Goal: Complete application form

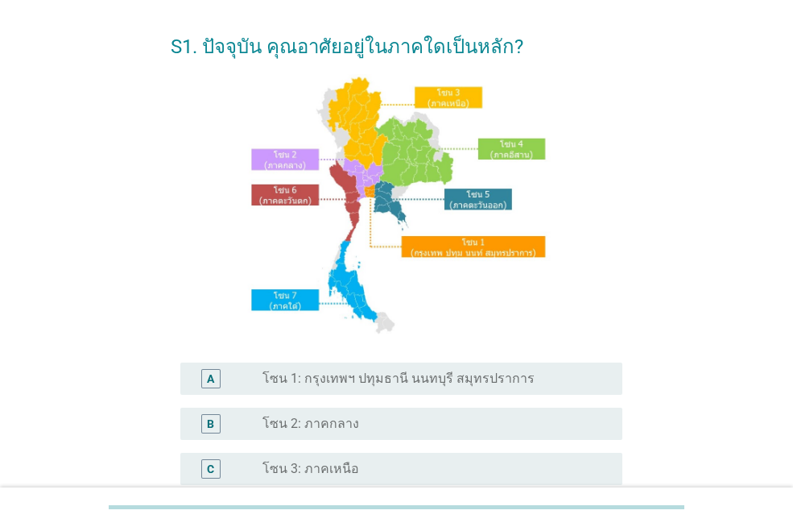
scroll to position [161, 0]
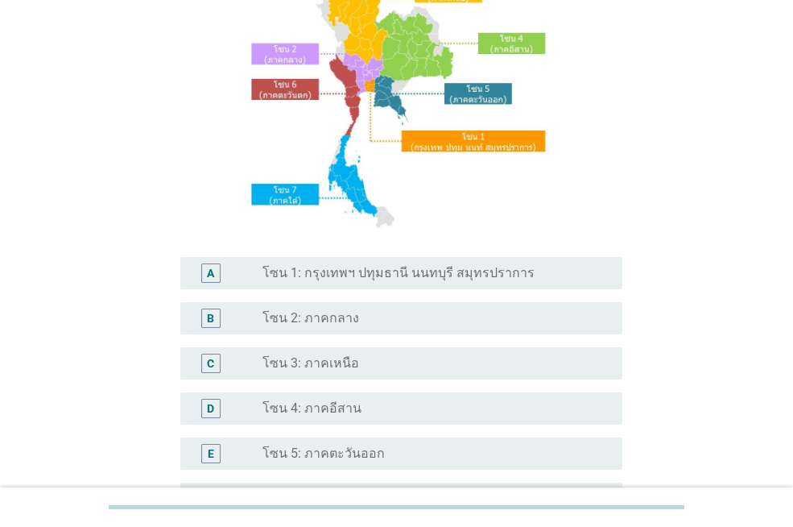
click at [428, 438] on div "E radio_button_unchecked โซน 5: ภาคตะวันออก" at bounding box center [401, 453] width 442 height 32
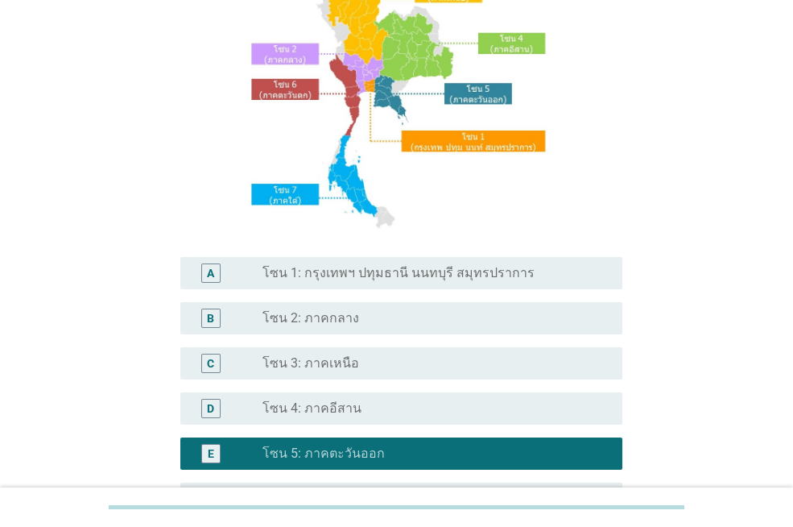
scroll to position [402, 0]
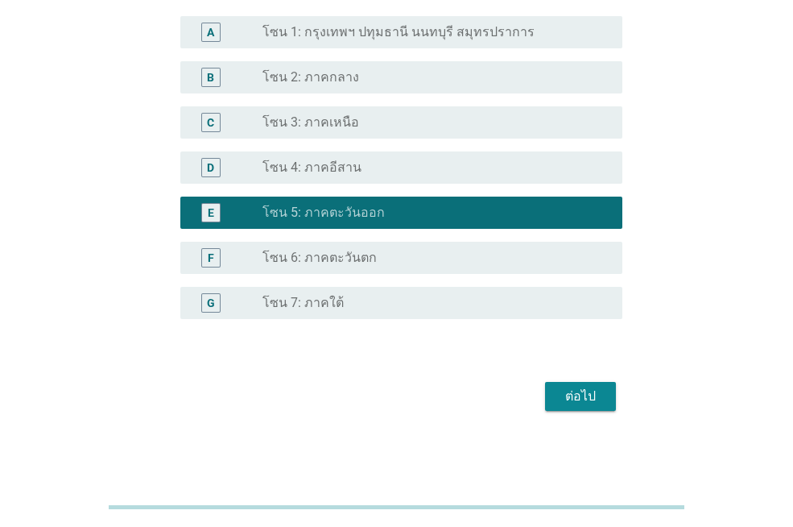
click at [575, 391] on div "ต่อไป" at bounding box center [580, 396] width 45 height 19
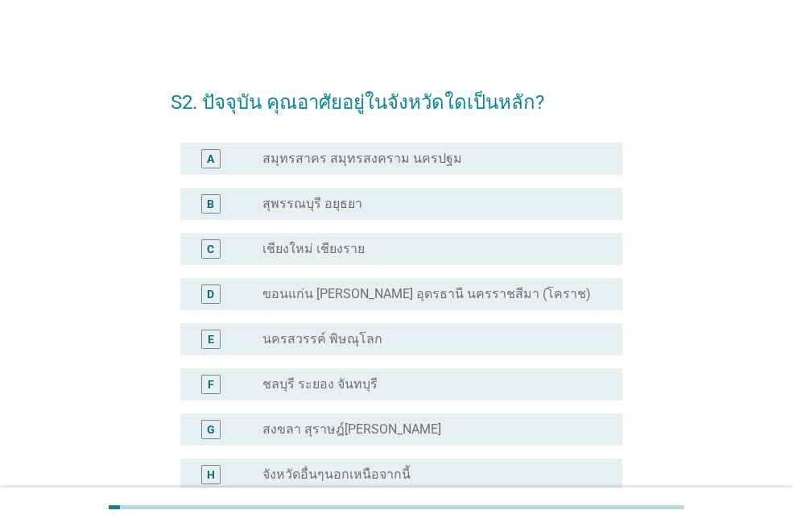
scroll to position [81, 0]
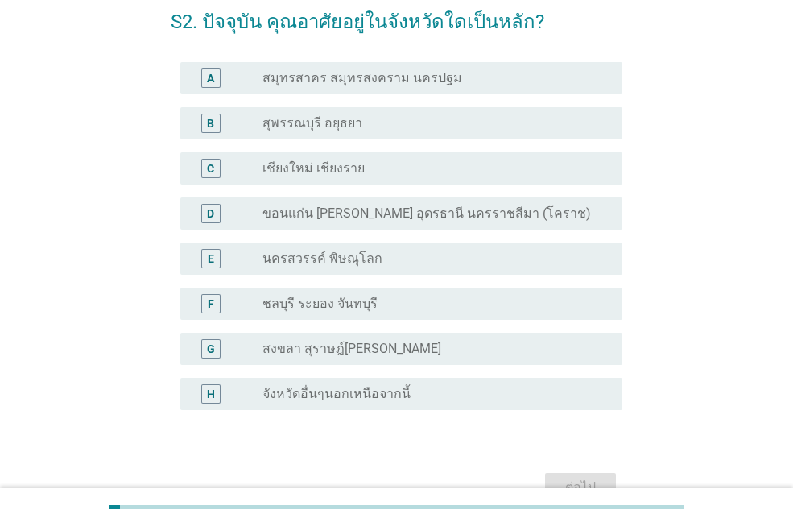
click at [392, 285] on div "F radio_button_unchecked ชลบุรี ระยอง จันทบุรี" at bounding box center [397, 303] width 452 height 45
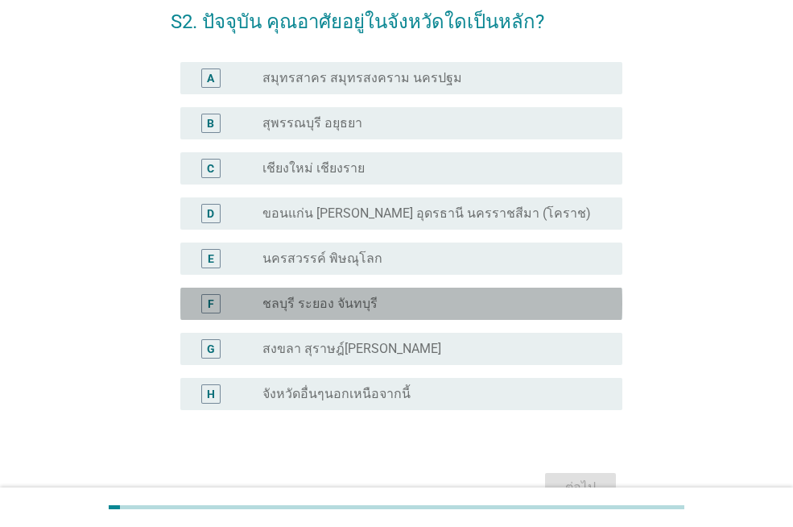
click at [394, 299] on div "radio_button_unchecked ชลบุรี ระยอง จันทบุรี" at bounding box center [430, 304] width 334 height 16
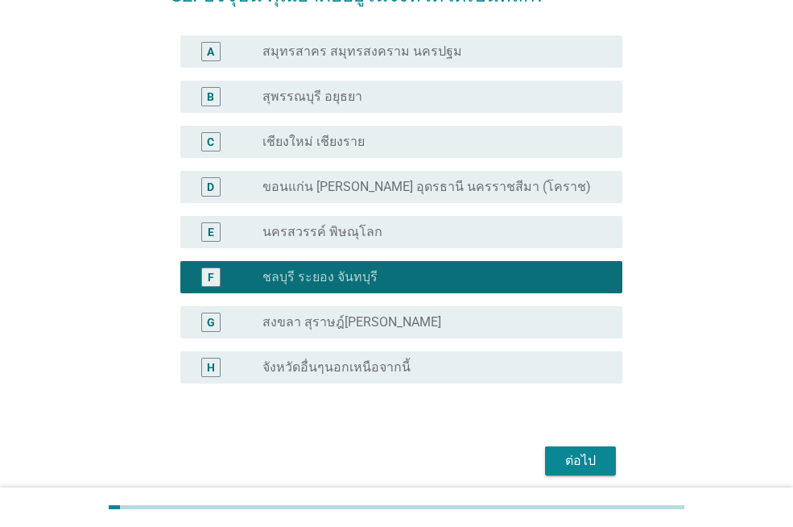
scroll to position [171, 0]
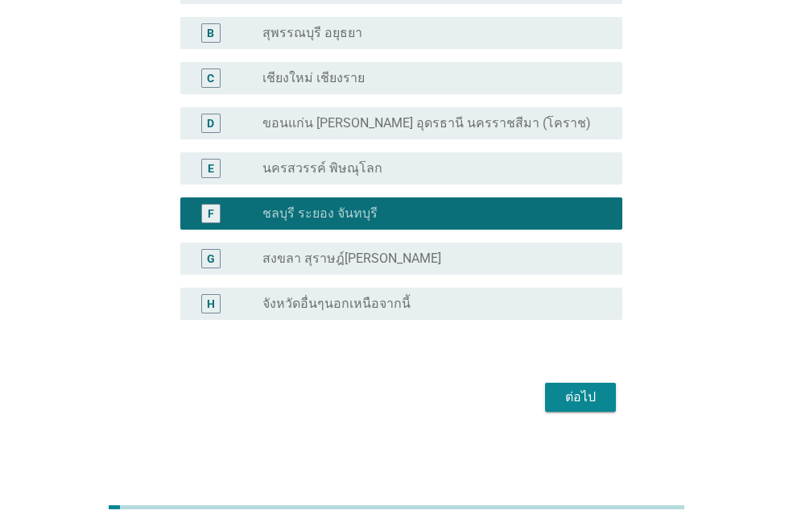
click at [599, 399] on div "ต่อไป" at bounding box center [580, 396] width 45 height 19
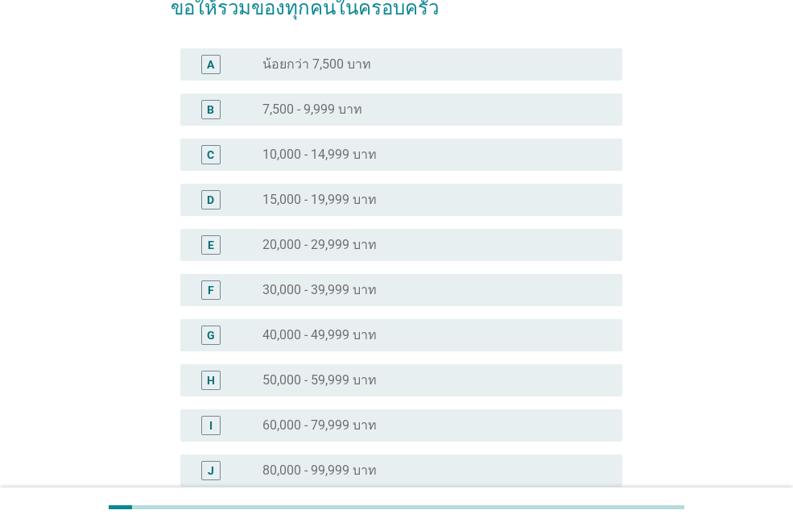
scroll to position [161, 0]
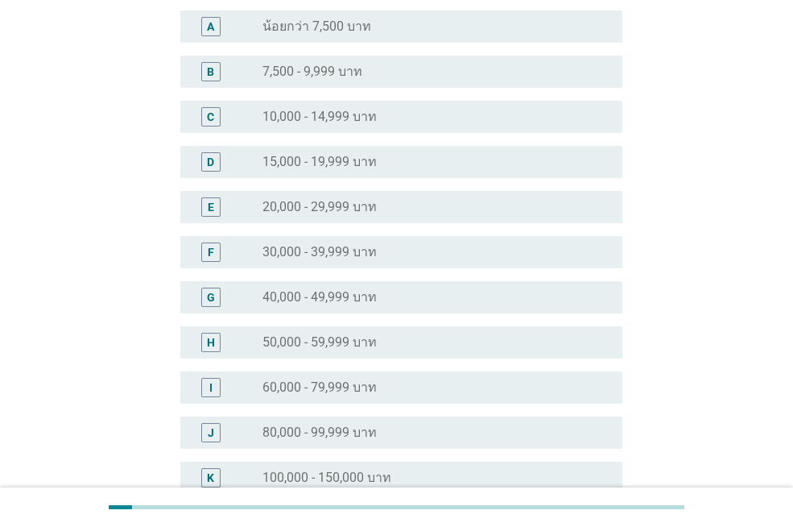
click at [290, 348] on label "50,000 - 59,999 บาท" at bounding box center [320, 342] width 114 height 16
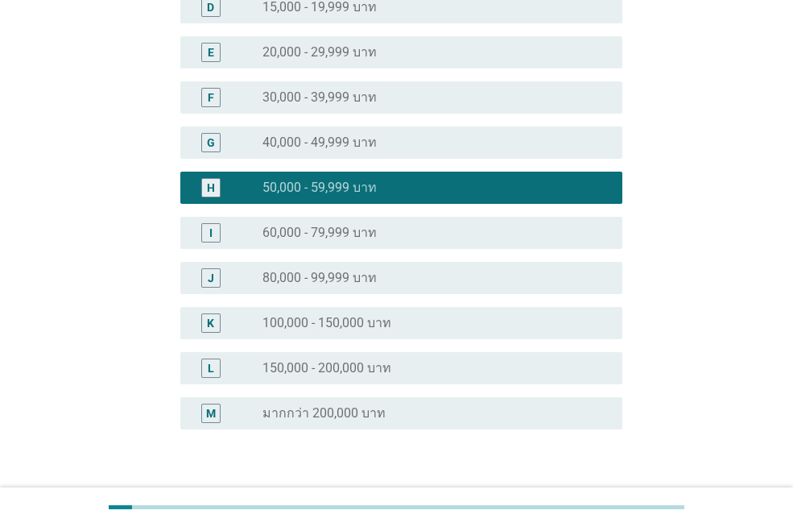
scroll to position [425, 0]
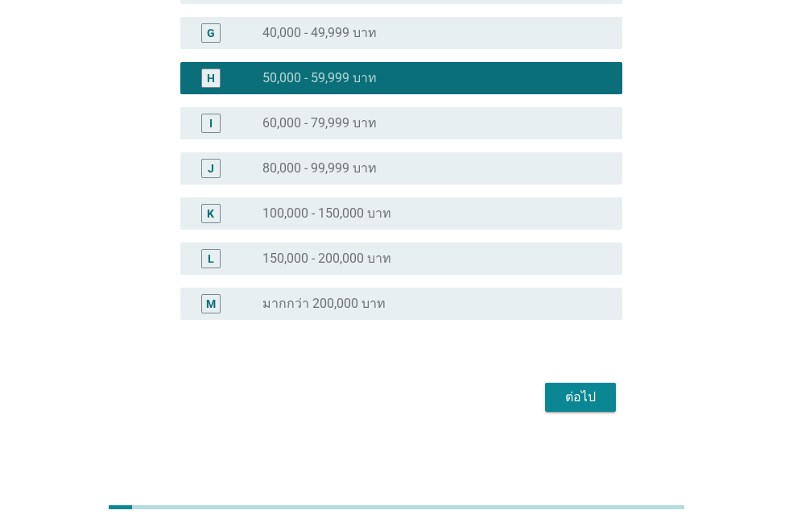
click at [591, 393] on div "ต่อไป" at bounding box center [580, 396] width 45 height 19
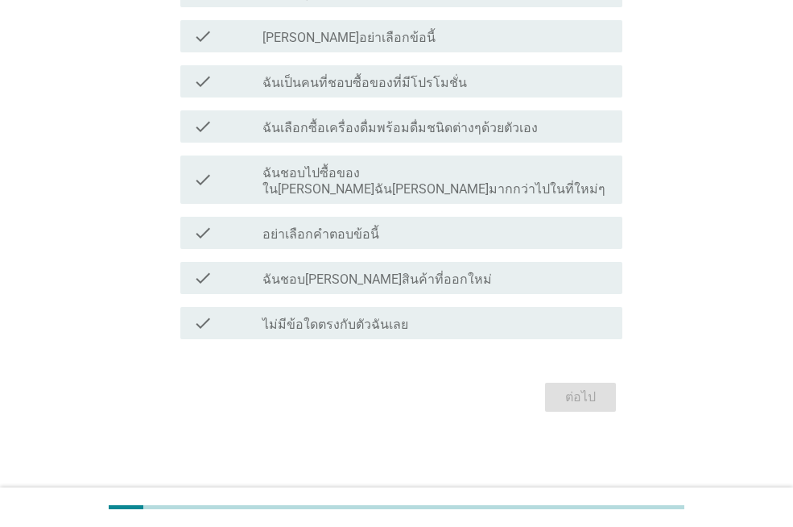
scroll to position [0, 0]
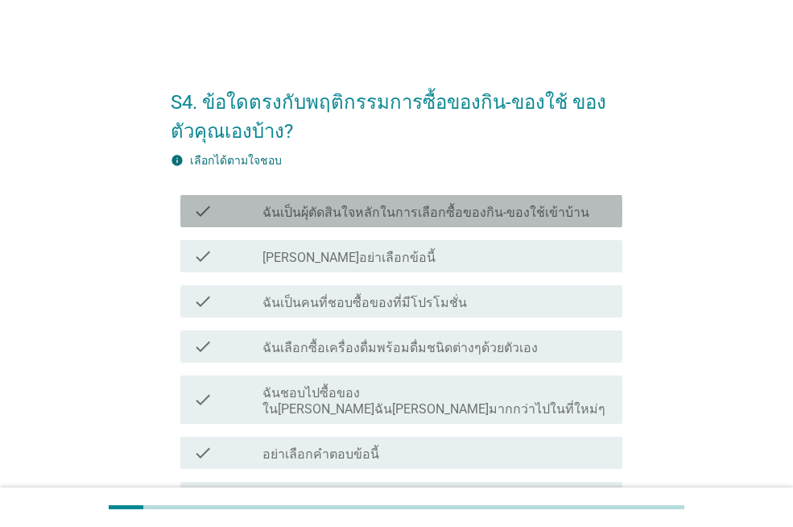
click at [441, 220] on label "ฉันเป็นผุ้ตัดสินใจหลักในการเลือกซื้อของกิน-ของใช้เข้าบ้าน" at bounding box center [426, 213] width 327 height 16
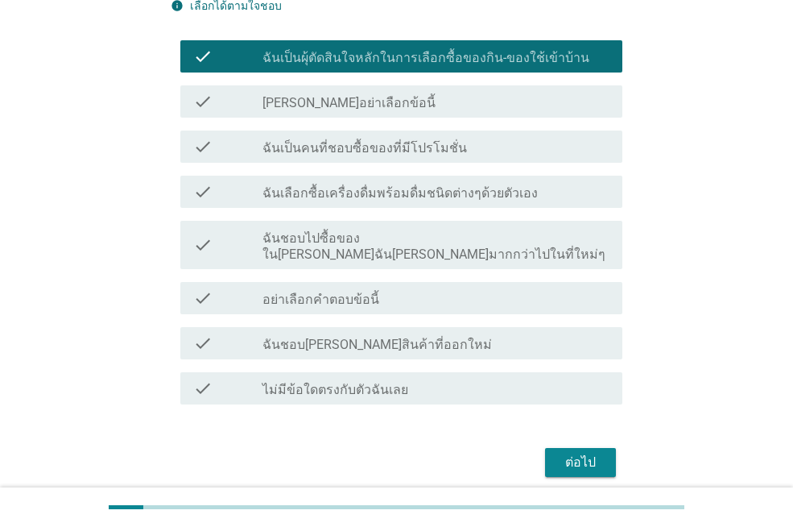
scroll to position [161, 0]
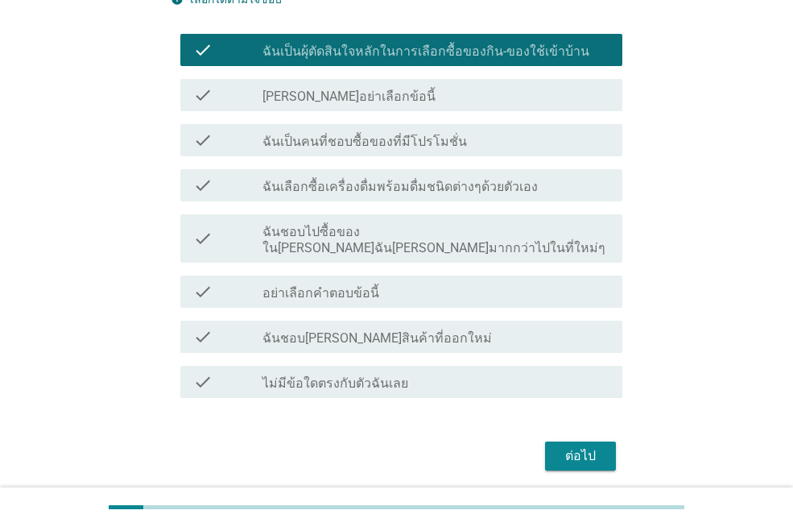
click at [432, 143] on label "ฉันเป็นคนที่ชอบซื้อของที่มีโปรโมชั่น" at bounding box center [365, 142] width 205 height 16
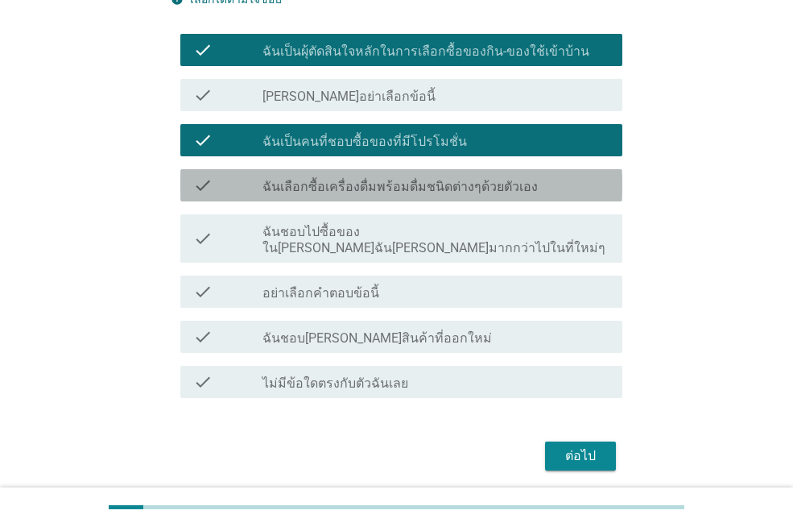
click at [432, 184] on label "ฉันเลือกซื้อเครื่องดื่มพร้อมดื่มชนิดต่างๆด้วยตัวเอง" at bounding box center [400, 187] width 275 height 16
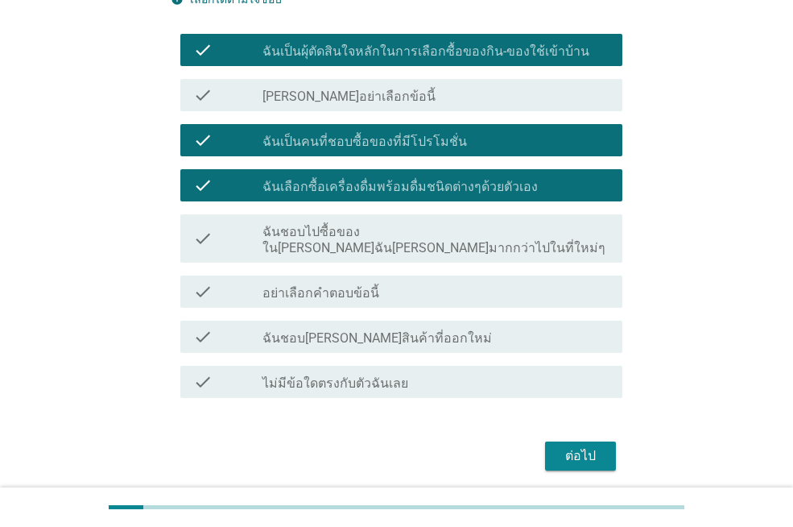
click at [453, 242] on div "check check_box_outline_blank ฉันชอบไปซื้อของใน[PERSON_NAME]ฉัน[PERSON_NAME]มาก…" at bounding box center [401, 238] width 442 height 48
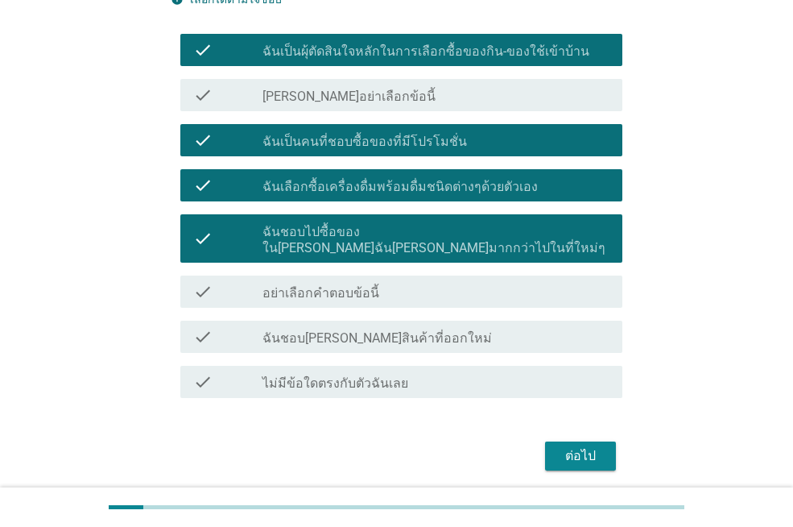
click at [576, 446] on div "ต่อไป" at bounding box center [580, 455] width 45 height 19
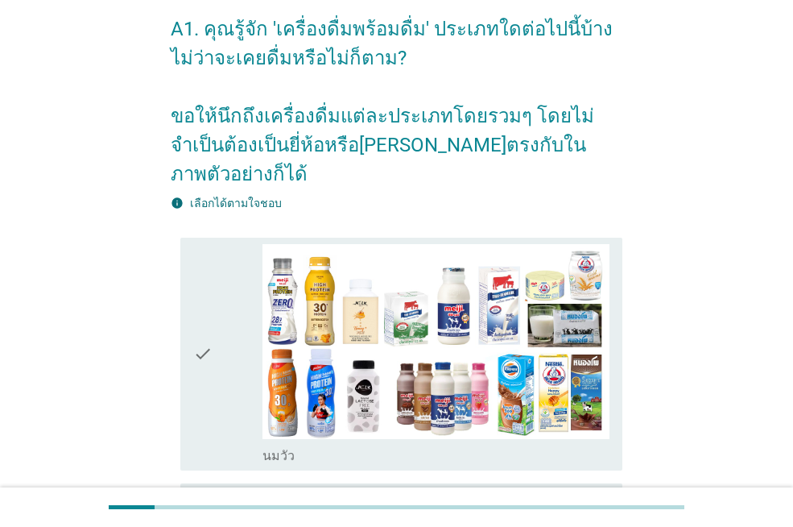
scroll to position [81, 0]
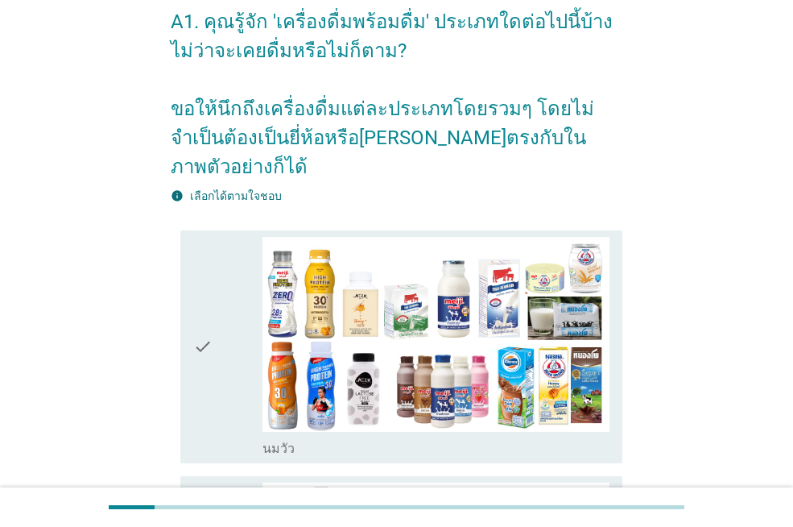
click at [218, 410] on div "check" at bounding box center [227, 347] width 69 height 220
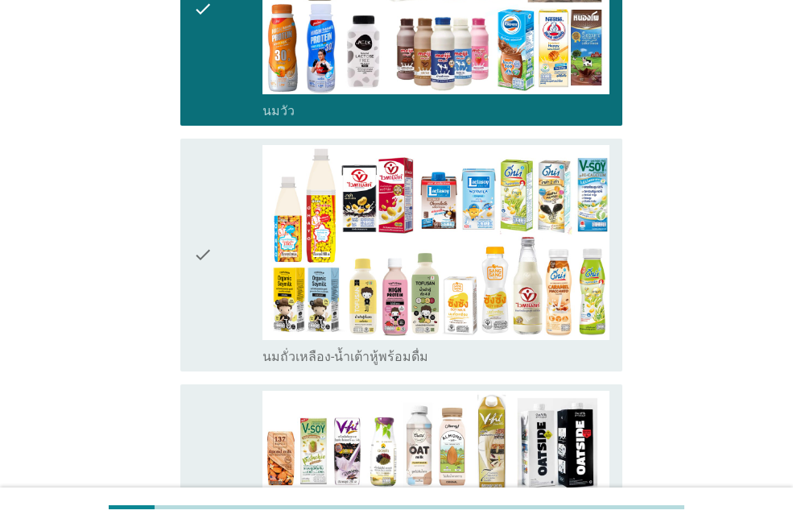
scroll to position [412, 0]
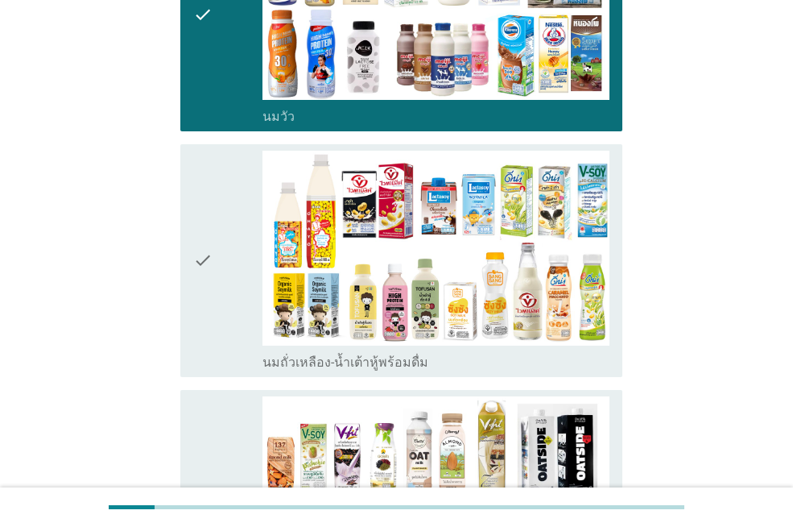
click at [202, 247] on icon "check" at bounding box center [202, 261] width 19 height 220
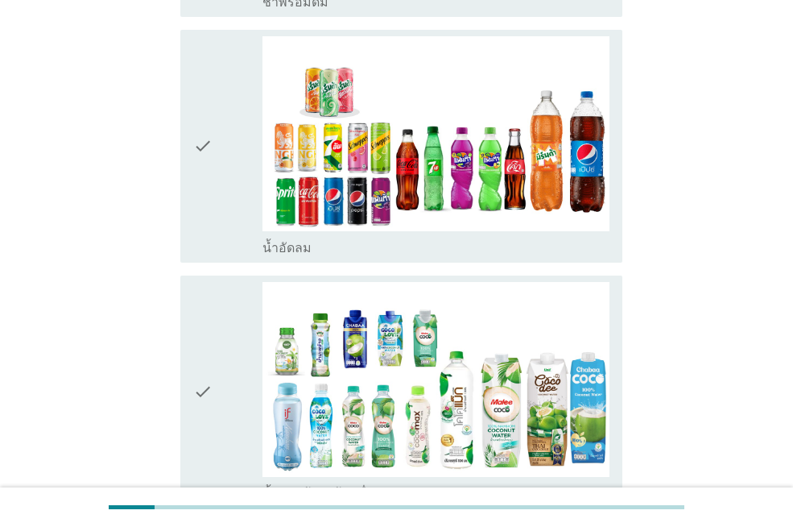
scroll to position [1797, 0]
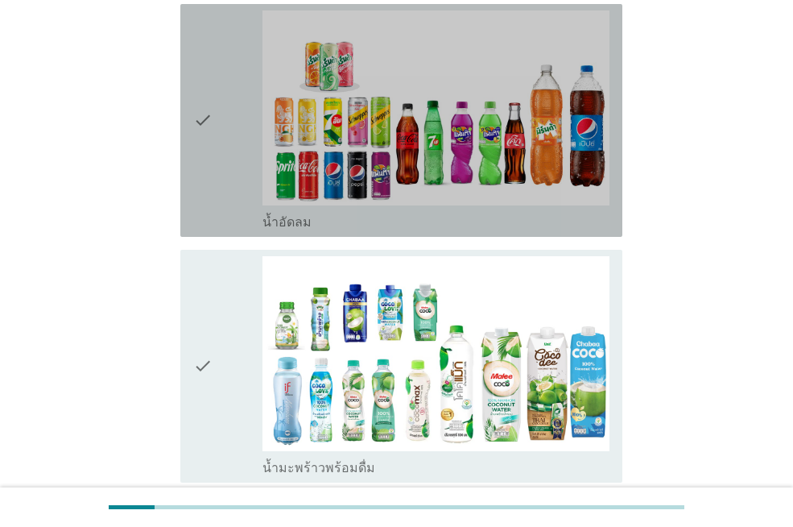
click at [208, 139] on icon "check" at bounding box center [202, 120] width 19 height 220
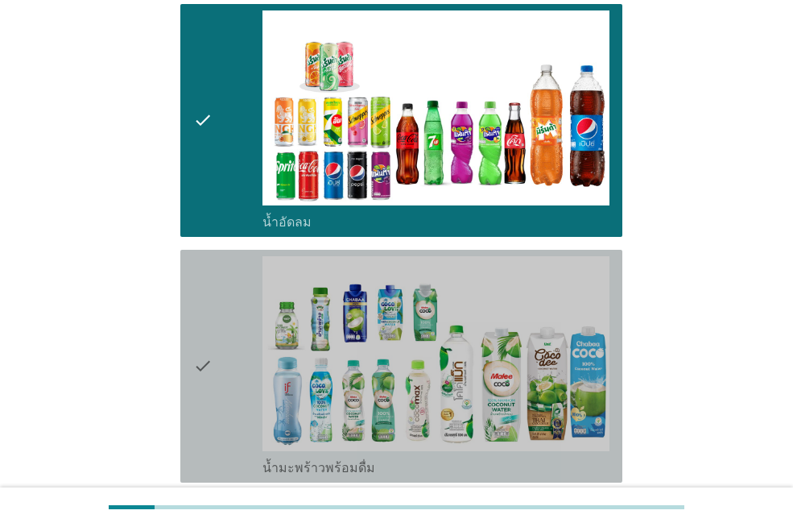
click at [227, 300] on div "check" at bounding box center [227, 366] width 69 height 220
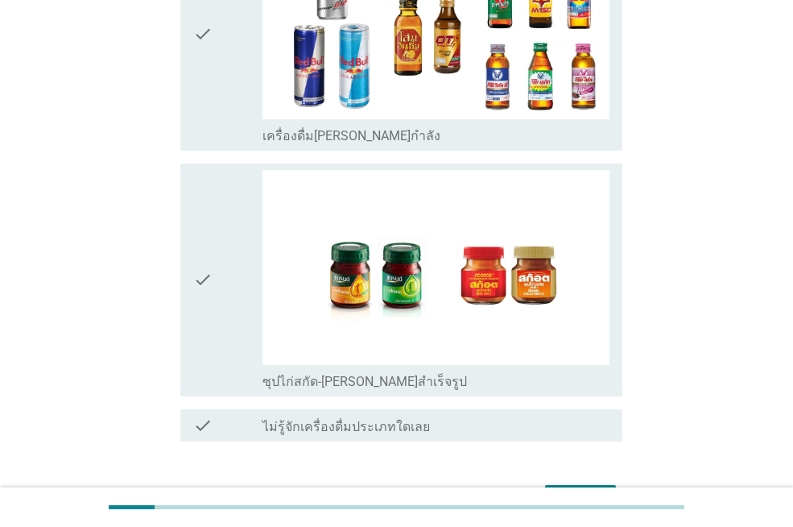
scroll to position [3415, 0]
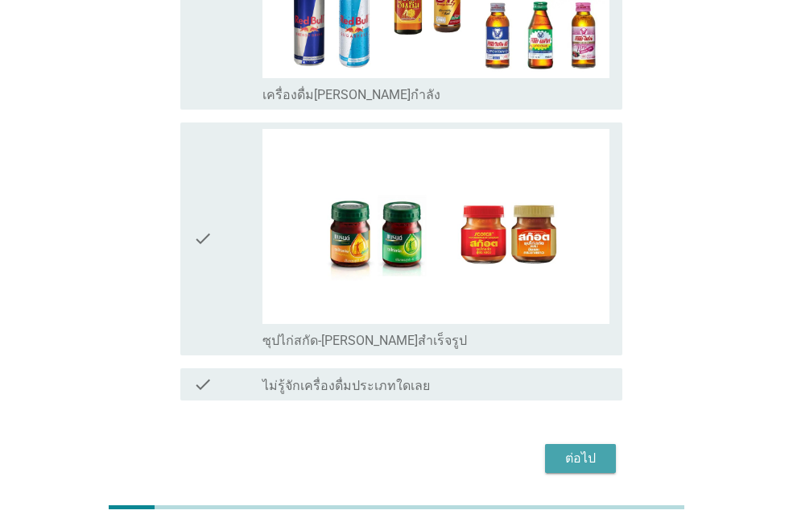
click at [581, 449] on div "ต่อไป" at bounding box center [580, 458] width 45 height 19
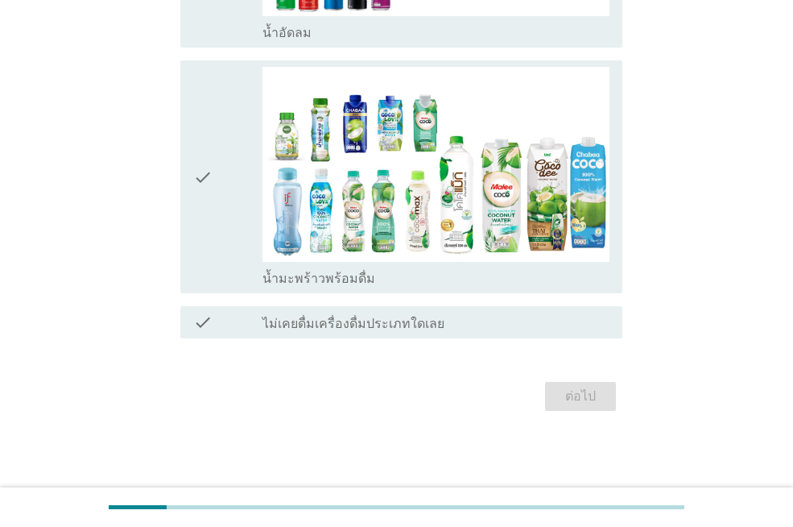
scroll to position [0, 0]
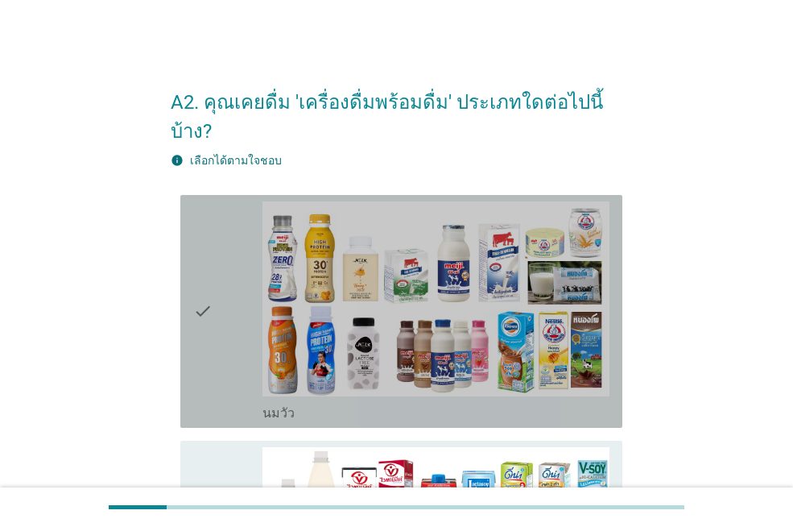
click at [228, 255] on div "check" at bounding box center [227, 311] width 69 height 220
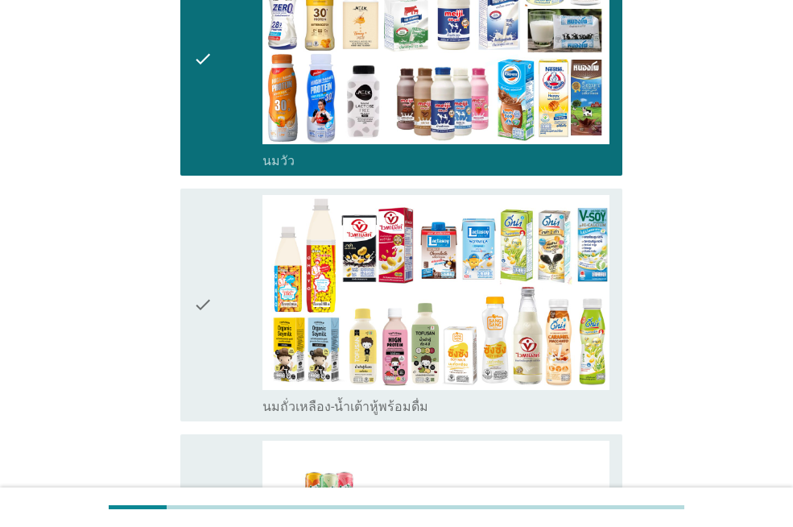
scroll to position [276, 0]
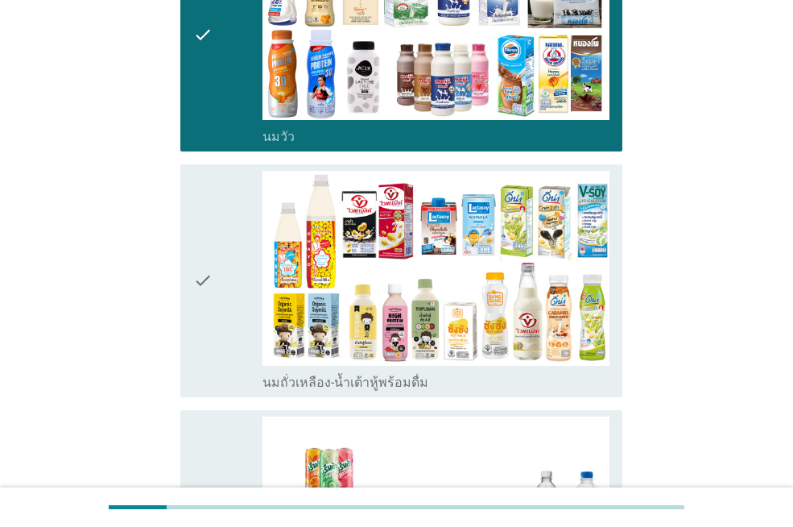
click at [254, 223] on div "check" at bounding box center [227, 281] width 69 height 220
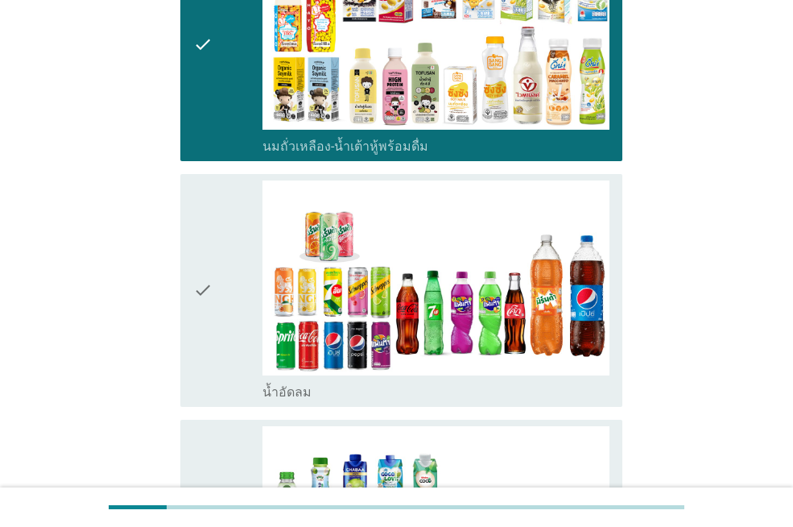
scroll to position [598, 0]
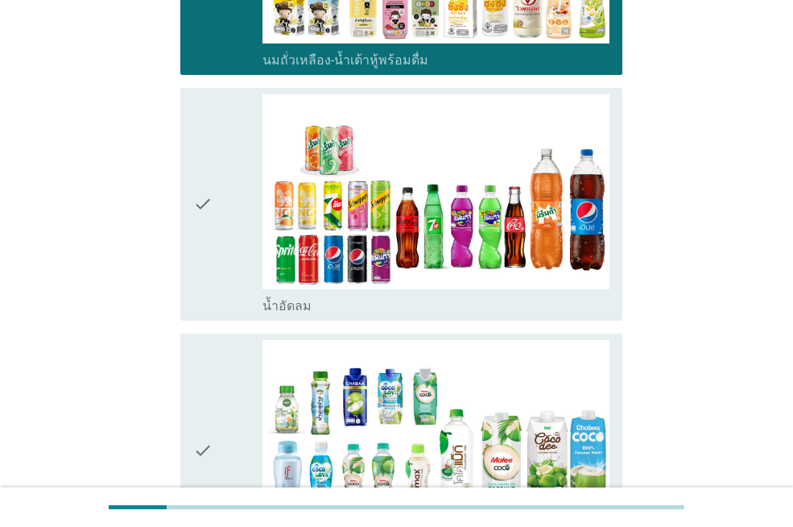
click at [227, 231] on div "check" at bounding box center [227, 204] width 69 height 220
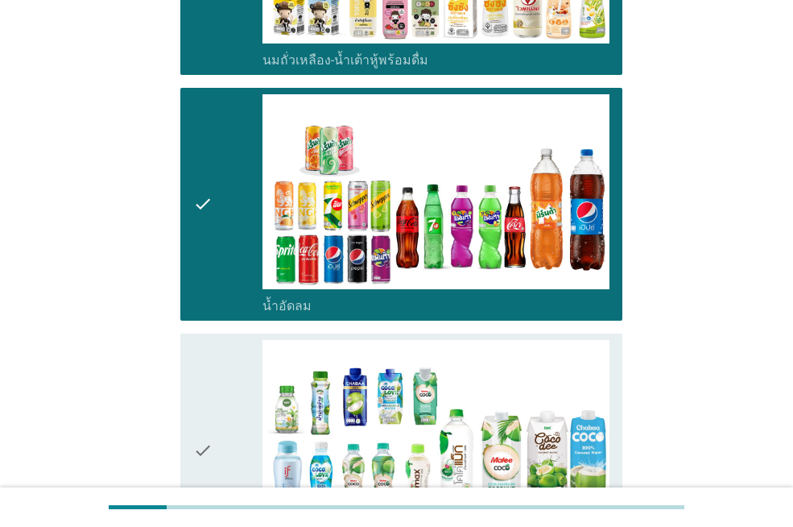
click at [209, 402] on icon "check" at bounding box center [202, 450] width 19 height 220
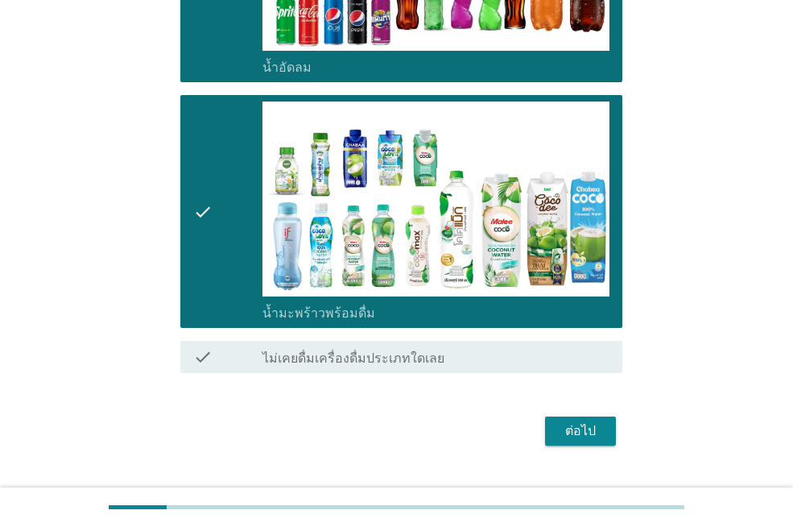
scroll to position [842, 0]
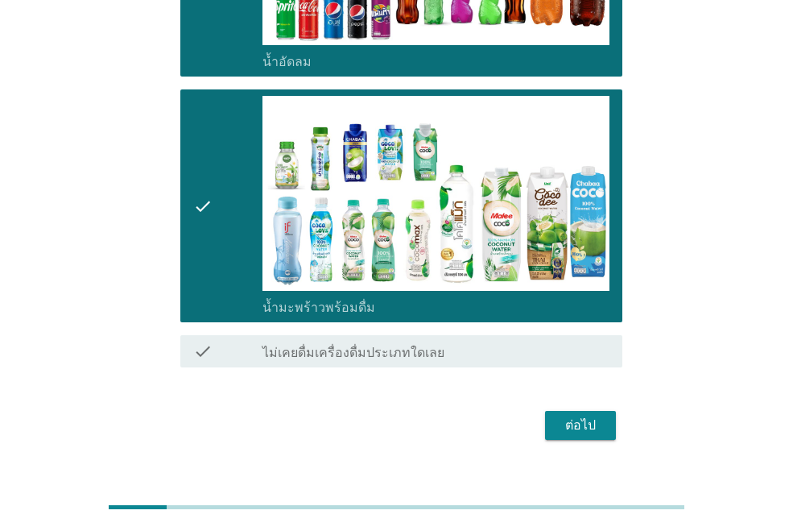
click at [610, 411] on button "ต่อไป" at bounding box center [580, 425] width 71 height 29
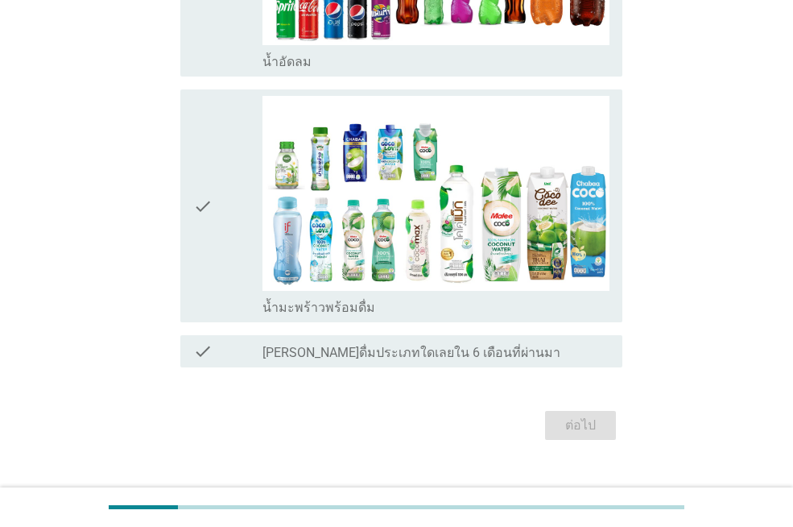
scroll to position [0, 0]
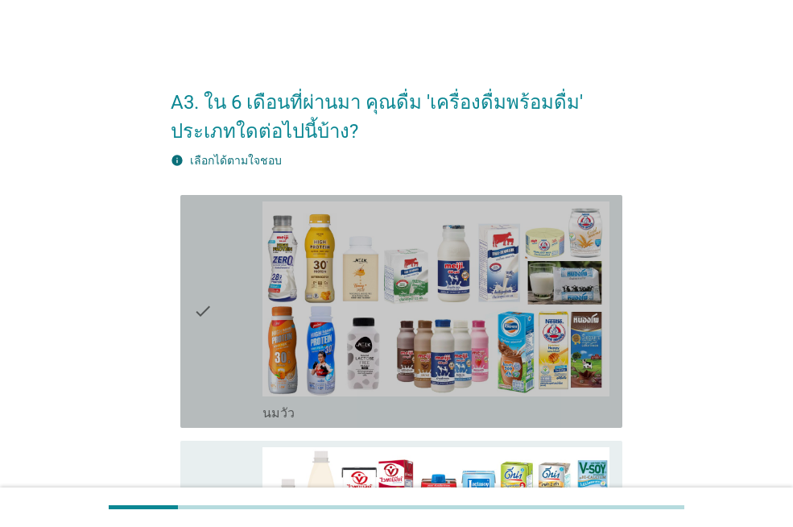
click at [186, 391] on div "check check_box_outline_blank [PERSON_NAME]" at bounding box center [401, 311] width 442 height 233
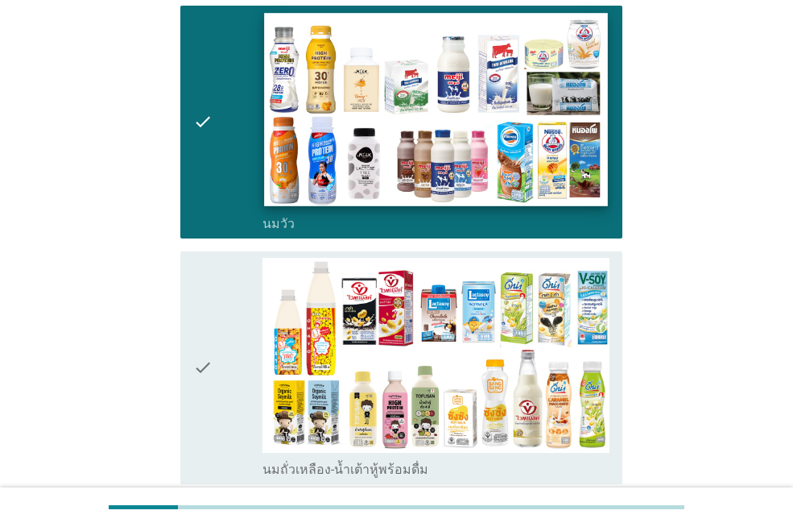
scroll to position [242, 0]
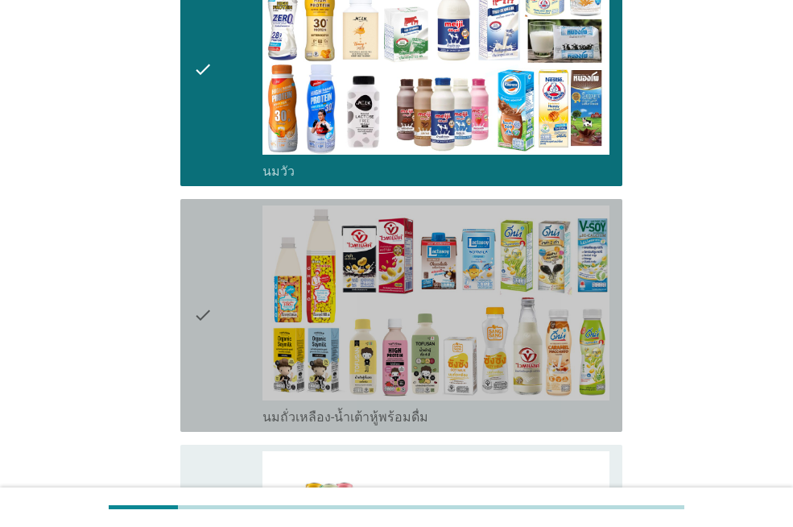
click at [250, 333] on div "check" at bounding box center [227, 315] width 69 height 220
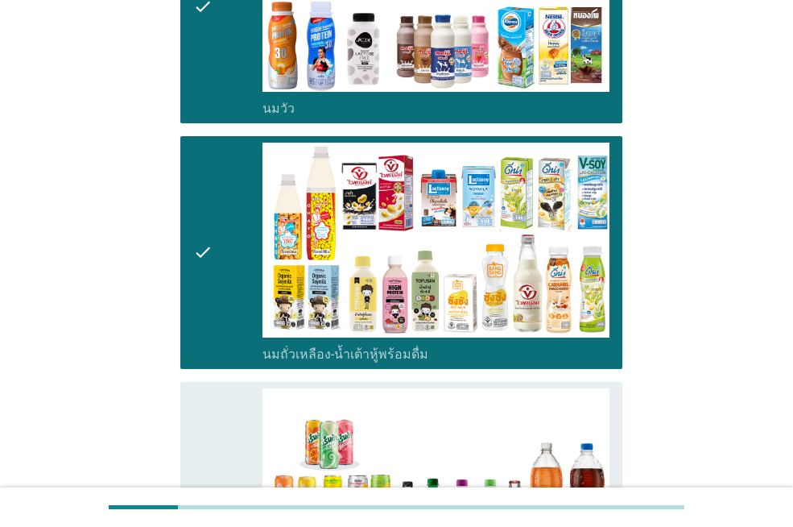
scroll to position [483, 0]
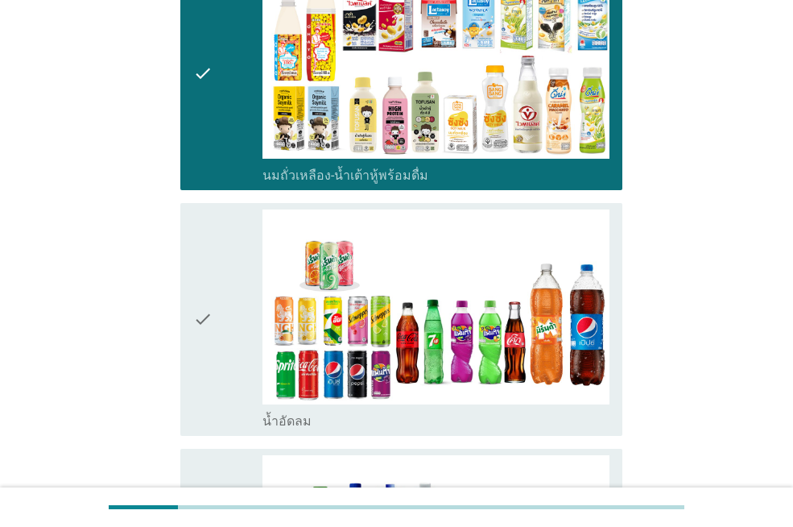
click at [242, 321] on div "check" at bounding box center [227, 319] width 69 height 220
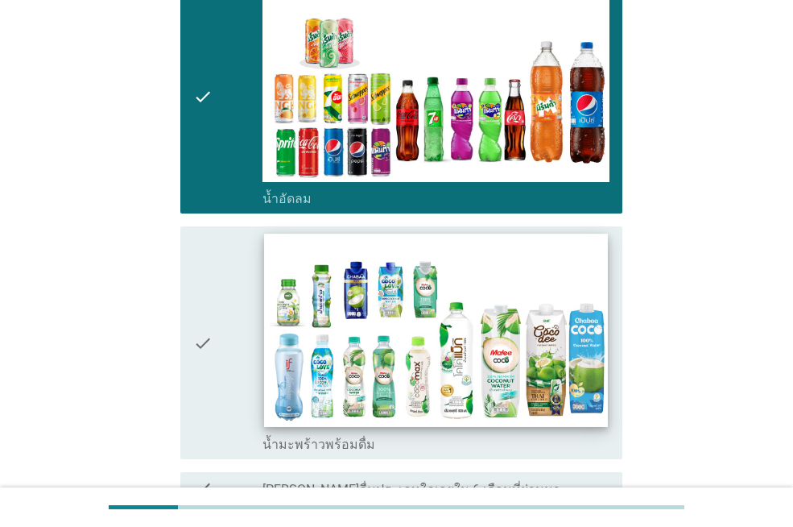
scroll to position [871, 0]
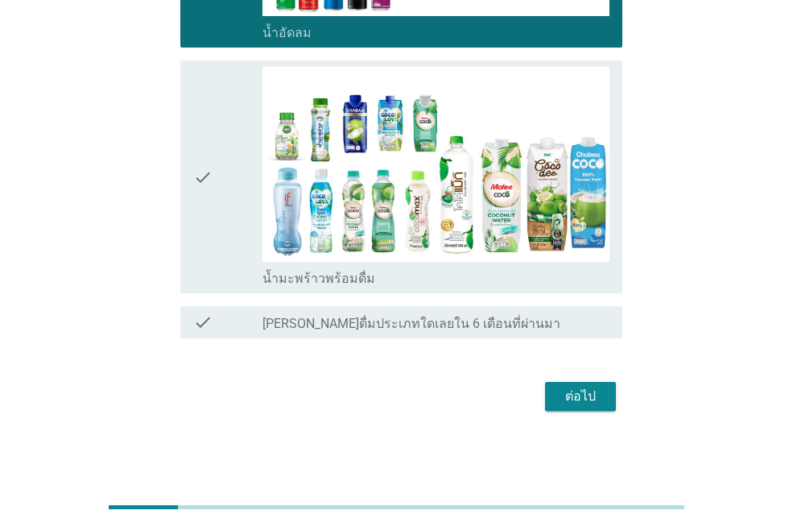
click at [245, 251] on div "check" at bounding box center [227, 177] width 69 height 220
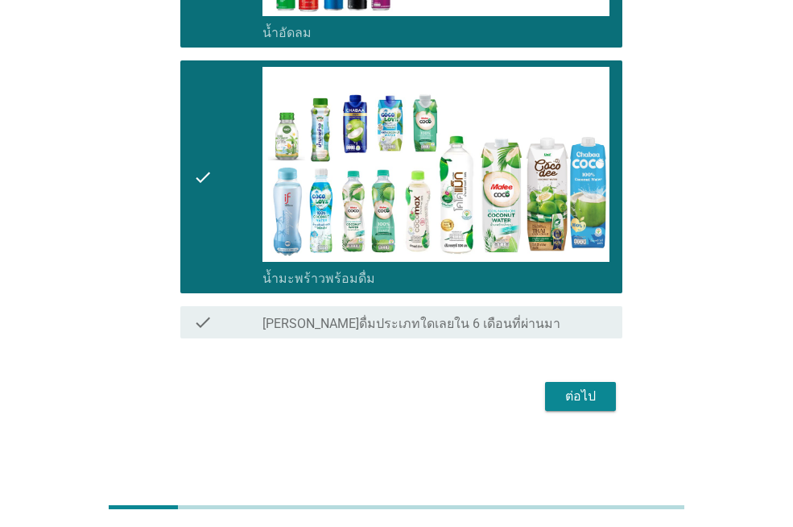
click at [585, 398] on div "ต่อไป" at bounding box center [580, 396] width 45 height 19
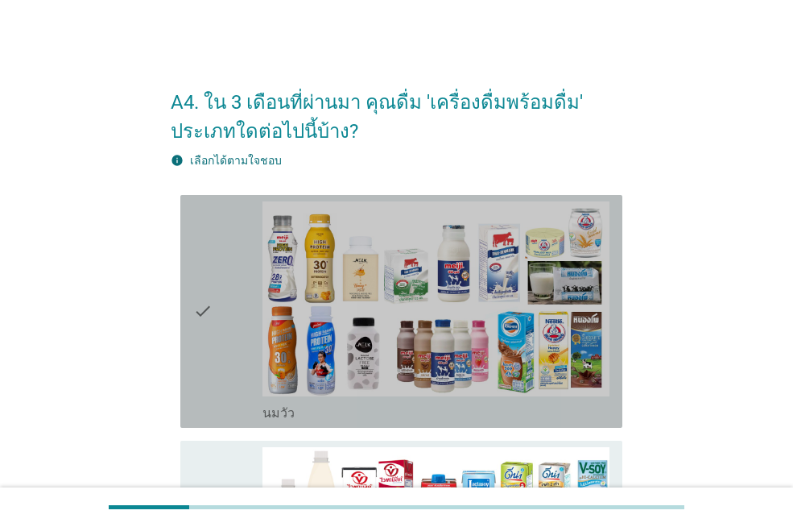
click at [223, 308] on div "check" at bounding box center [227, 311] width 69 height 220
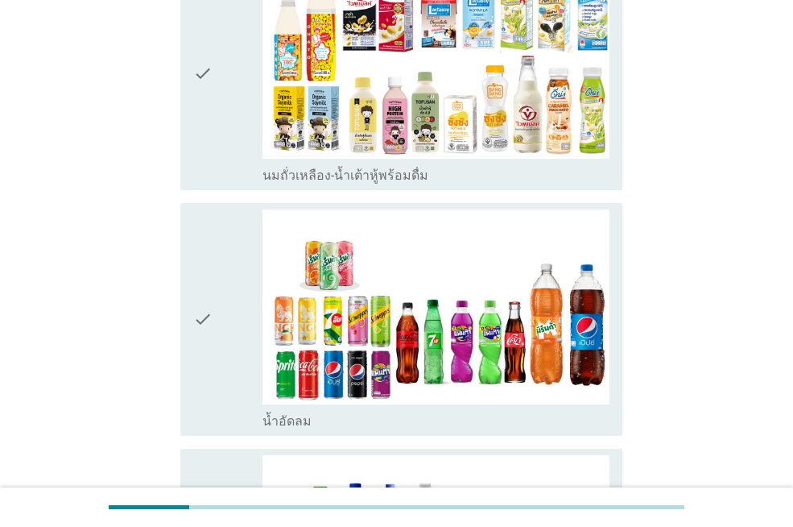
click at [213, 151] on div "check" at bounding box center [227, 74] width 69 height 220
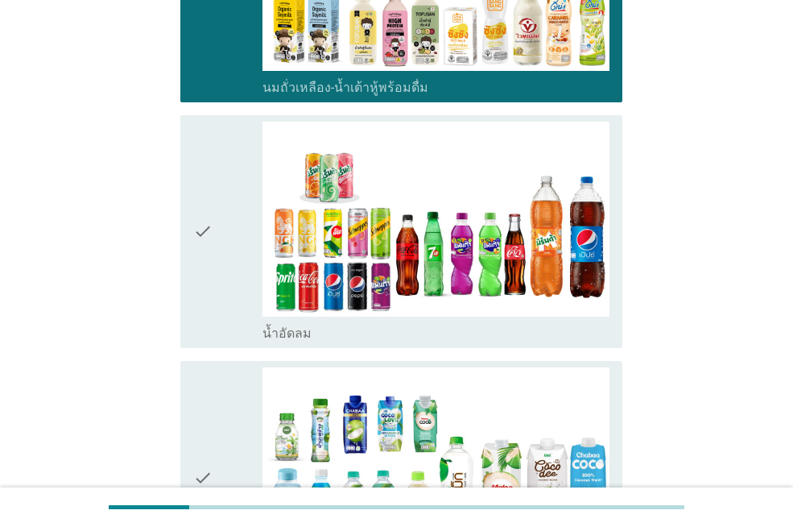
scroll to position [644, 0]
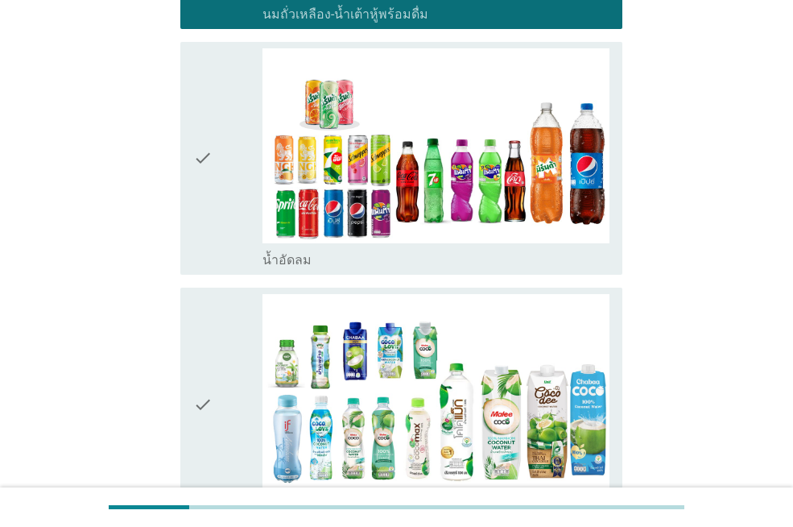
click at [233, 182] on div "check" at bounding box center [227, 158] width 69 height 220
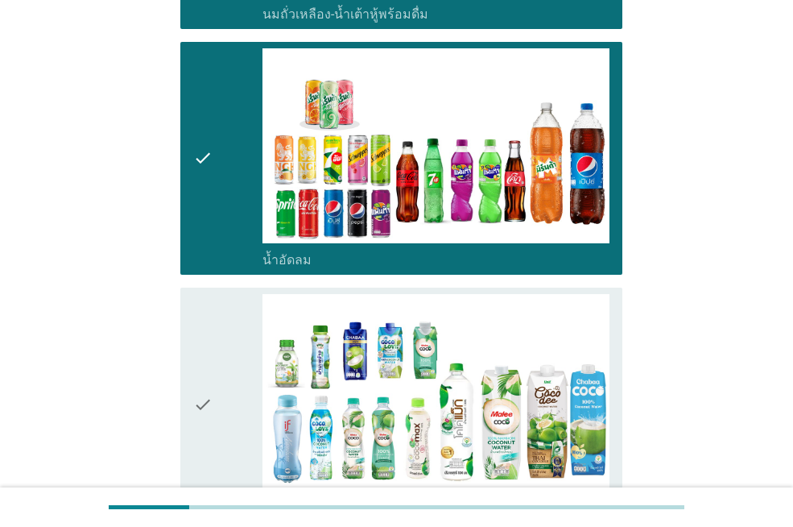
click at [217, 358] on div "check" at bounding box center [227, 404] width 69 height 220
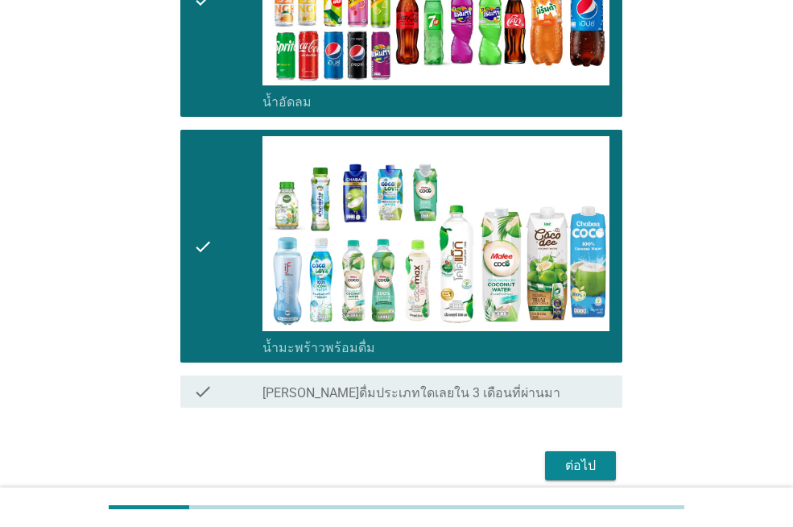
scroll to position [805, 0]
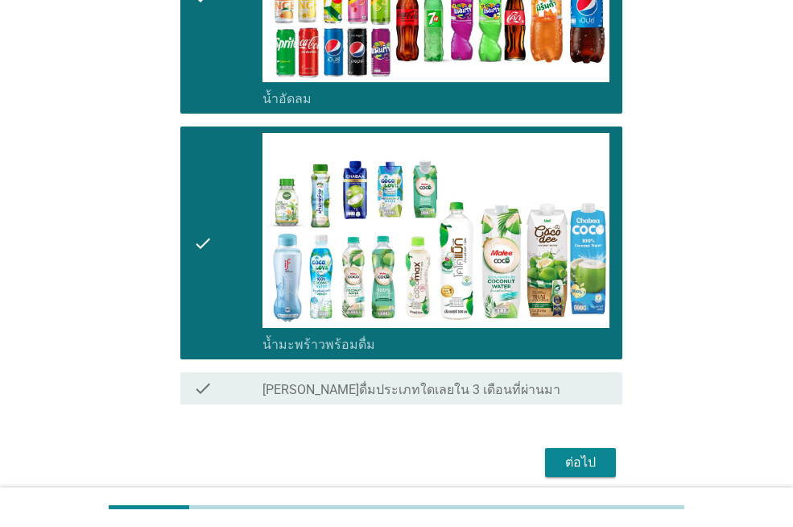
click at [598, 454] on div "ต่อไป" at bounding box center [580, 462] width 45 height 19
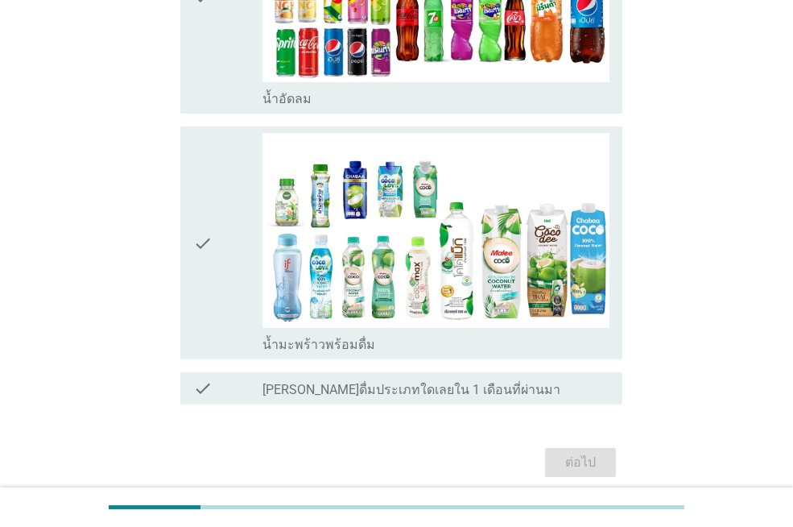
scroll to position [0, 0]
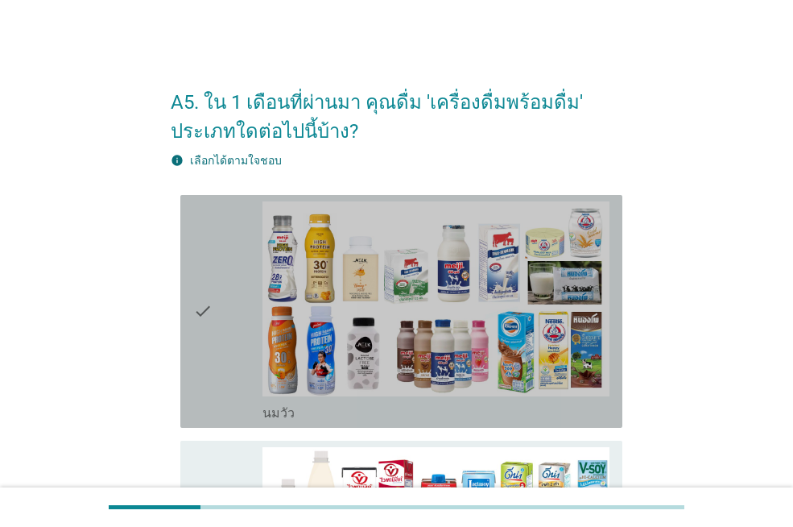
click at [234, 254] on div "check" at bounding box center [227, 311] width 69 height 220
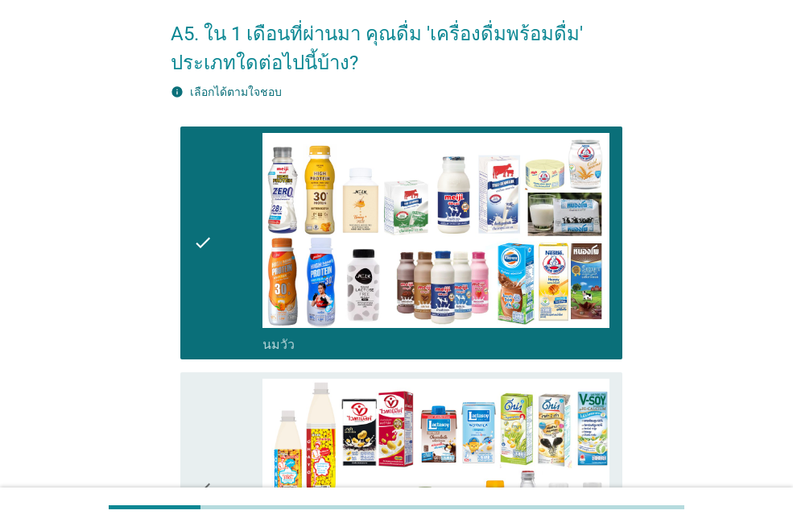
scroll to position [161, 0]
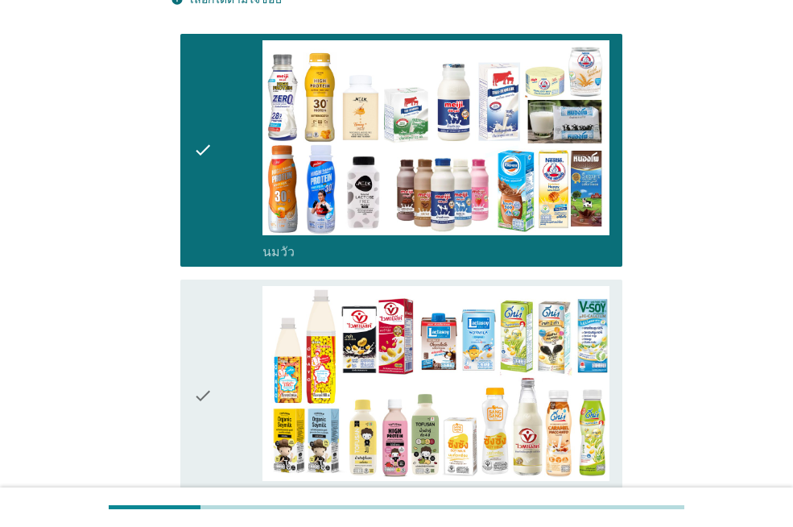
click at [239, 320] on div "check" at bounding box center [227, 396] width 69 height 220
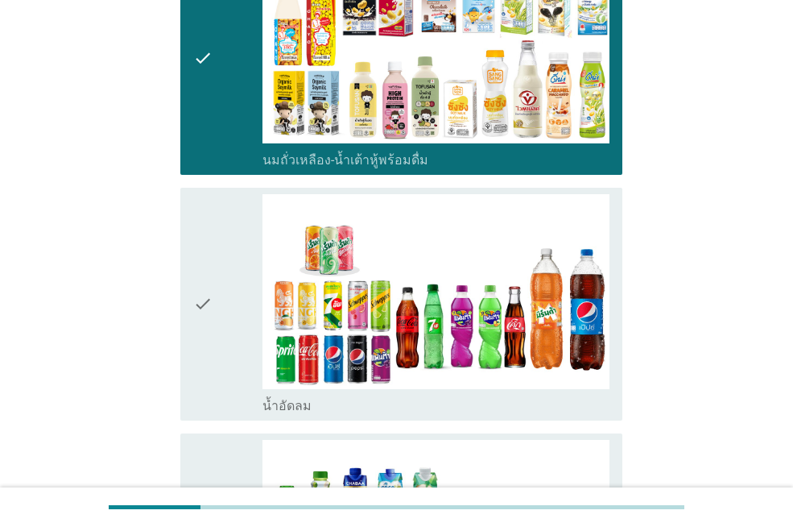
scroll to position [607, 0]
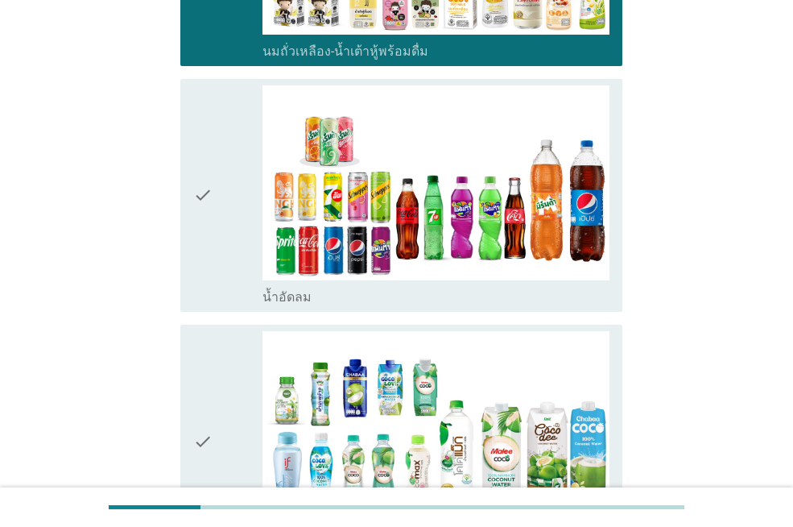
drag, startPoint x: 225, startPoint y: 282, endPoint x: 234, endPoint y: 279, distance: 8.7
click at [226, 282] on div "check" at bounding box center [227, 195] width 69 height 220
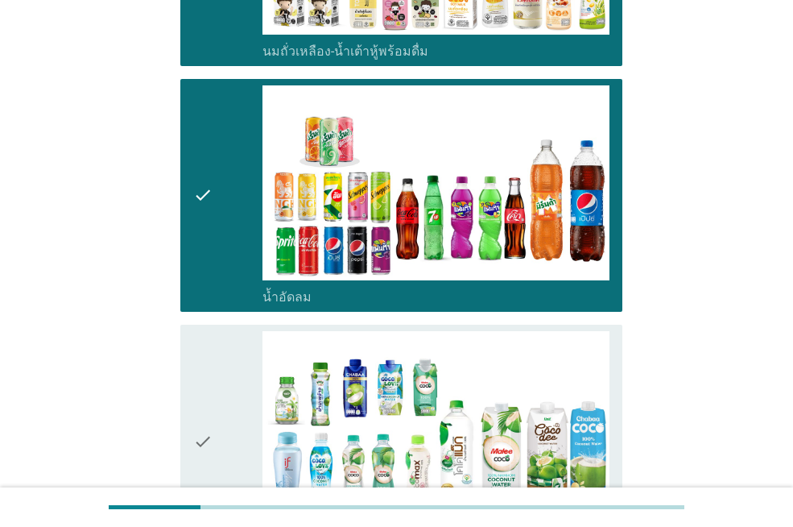
scroll to position [871, 0]
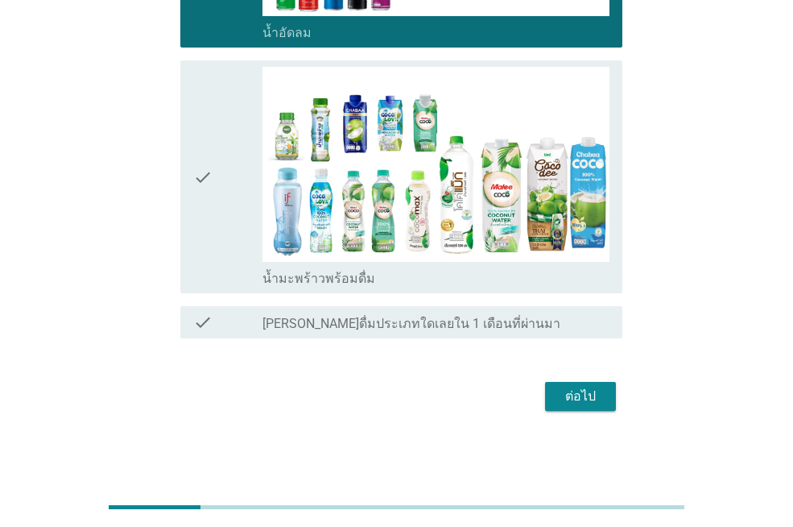
click at [604, 393] on button "ต่อไป" at bounding box center [580, 396] width 71 height 29
